Goal: Information Seeking & Learning: Learn about a topic

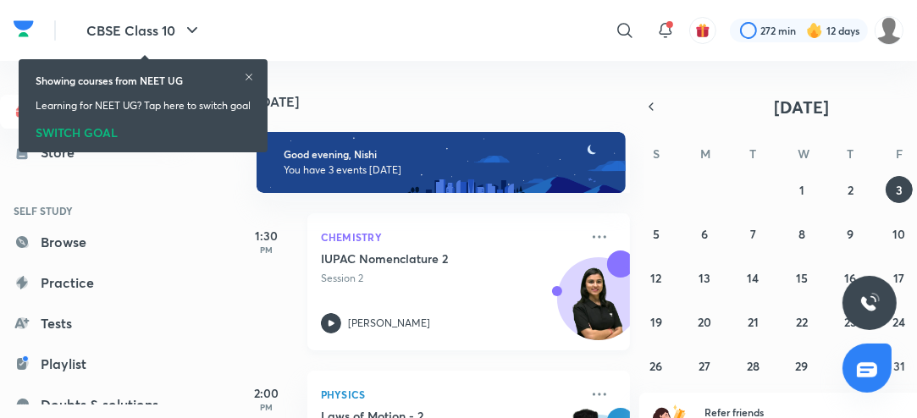
click at [329, 318] on icon at bounding box center [331, 323] width 20 height 20
